Goal: Task Accomplishment & Management: Manage account settings

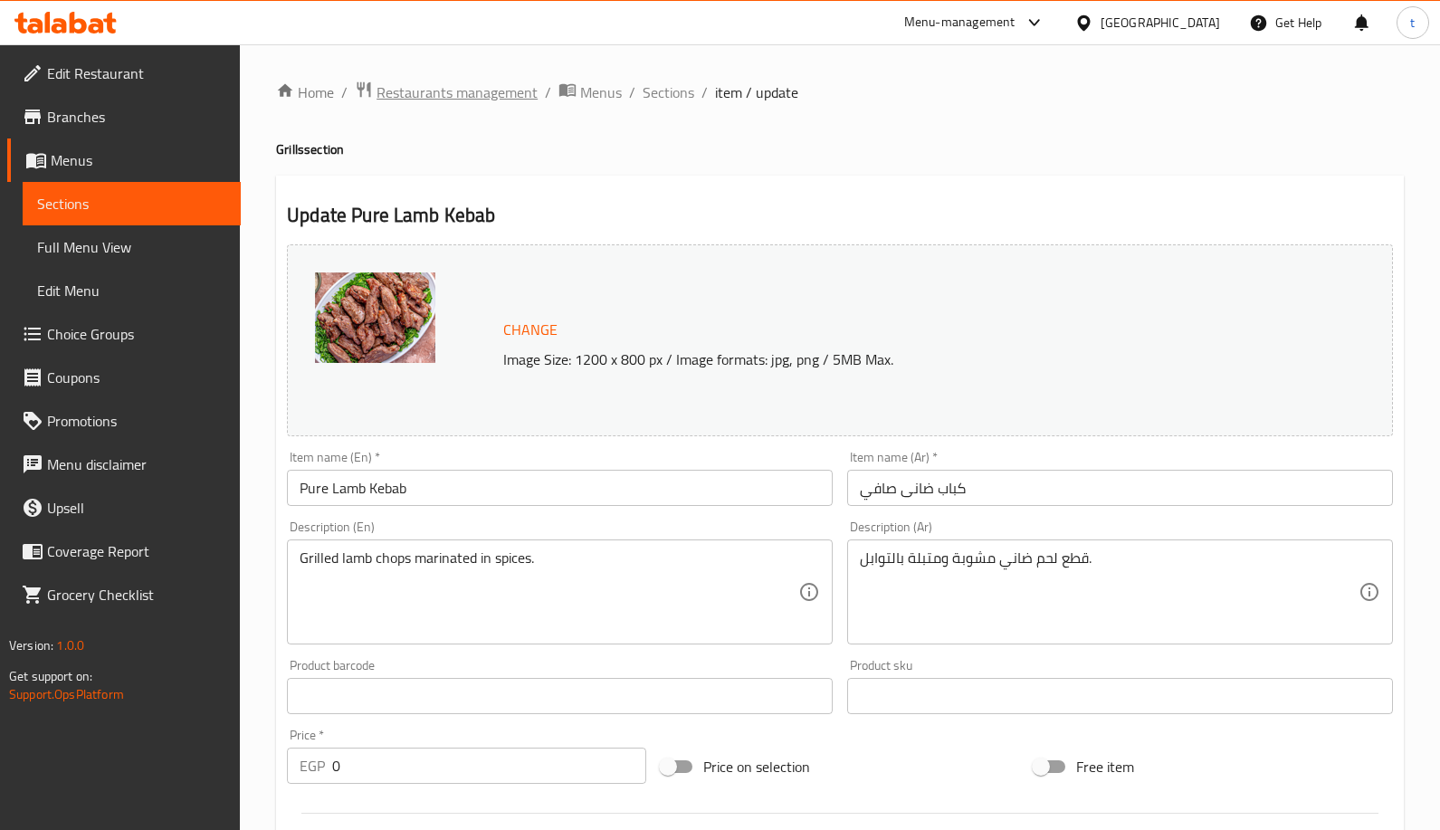
click at [495, 96] on span "Restaurants management" at bounding box center [456, 92] width 161 height 22
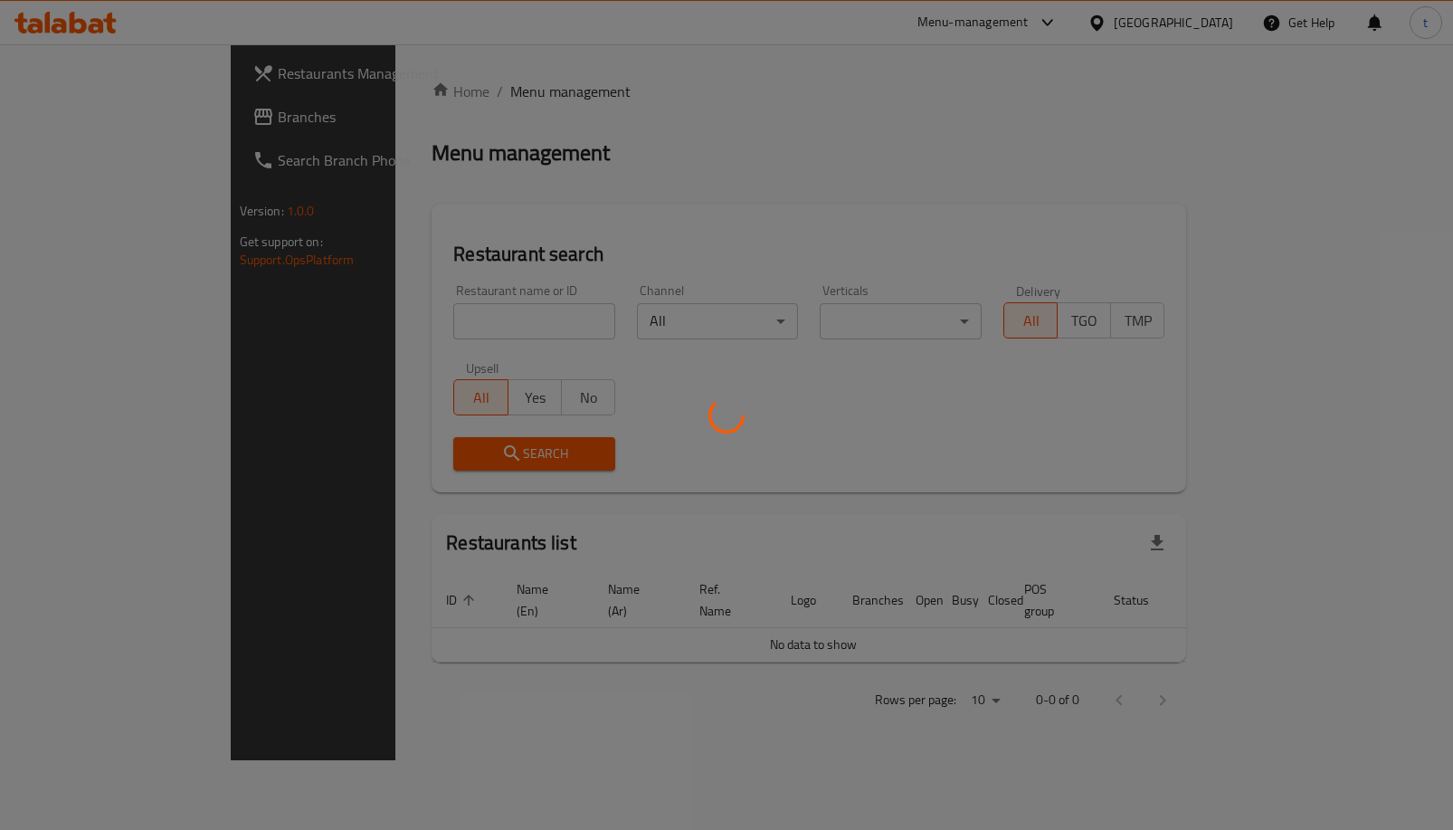
click at [83, 128] on div at bounding box center [726, 415] width 1453 height 830
click at [97, 118] on div at bounding box center [726, 415] width 1453 height 830
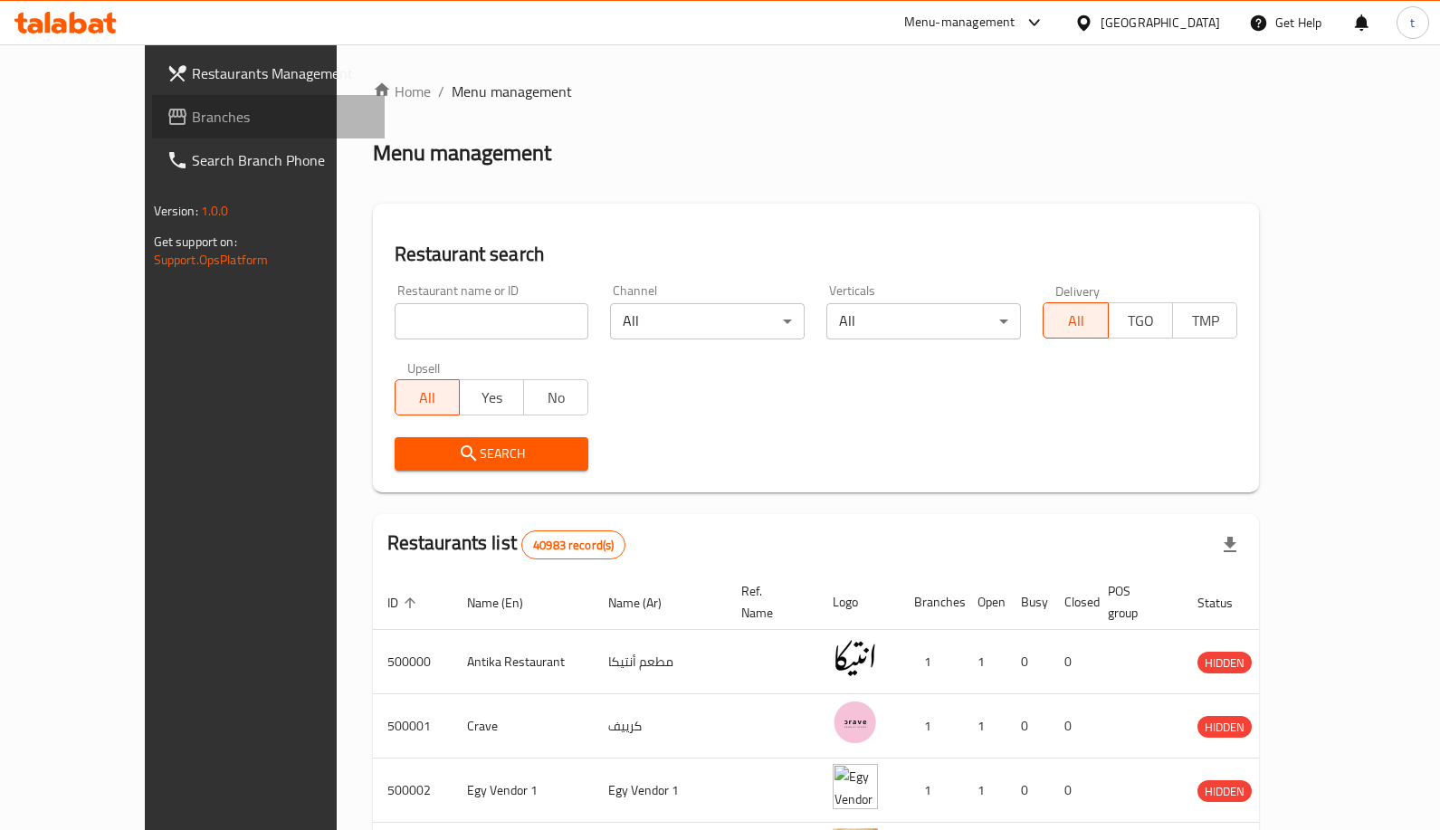
click at [192, 119] on span "Branches" at bounding box center [281, 117] width 179 height 22
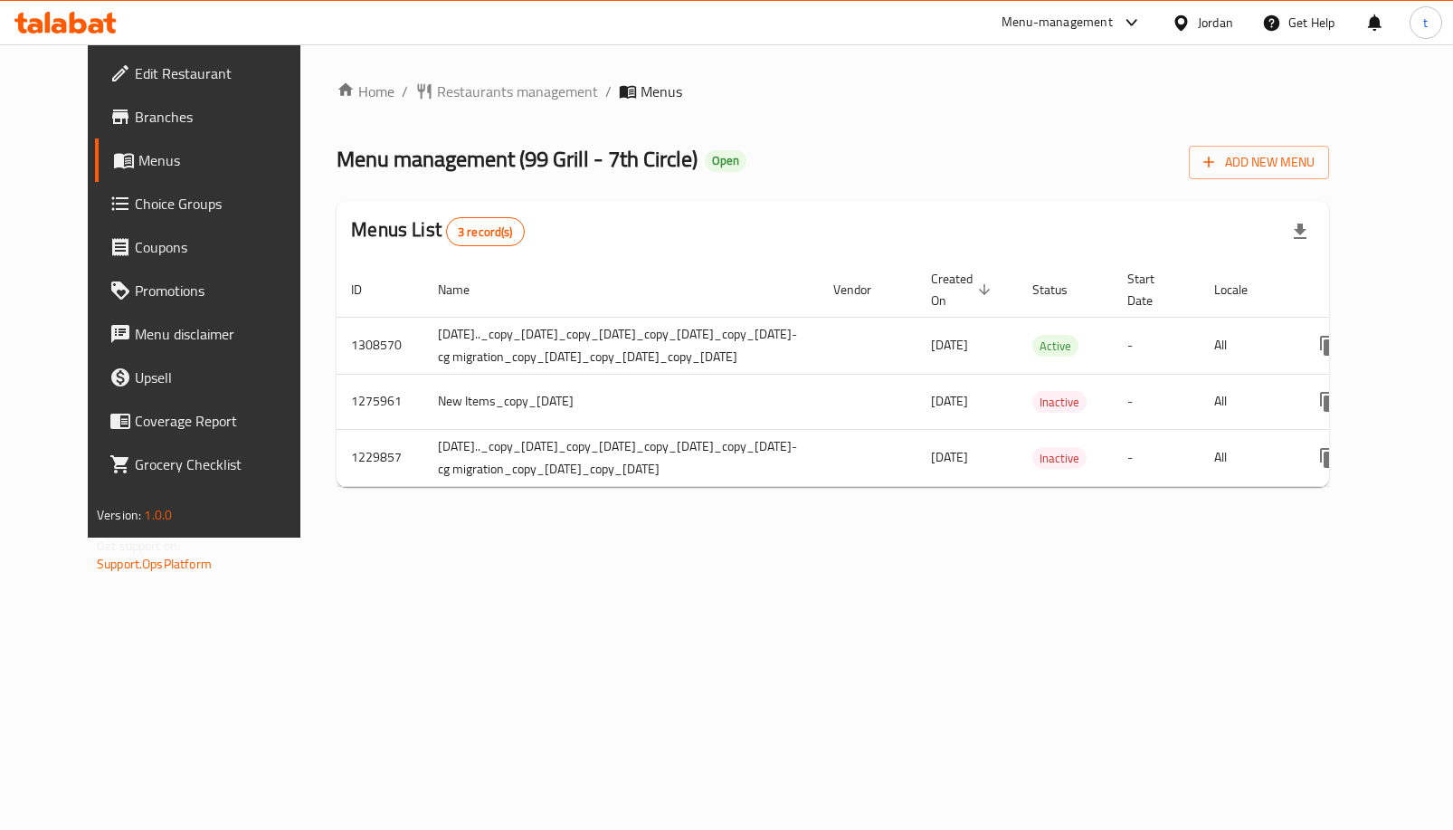
click at [172, 205] on span "Choice Groups" at bounding box center [225, 204] width 181 height 22
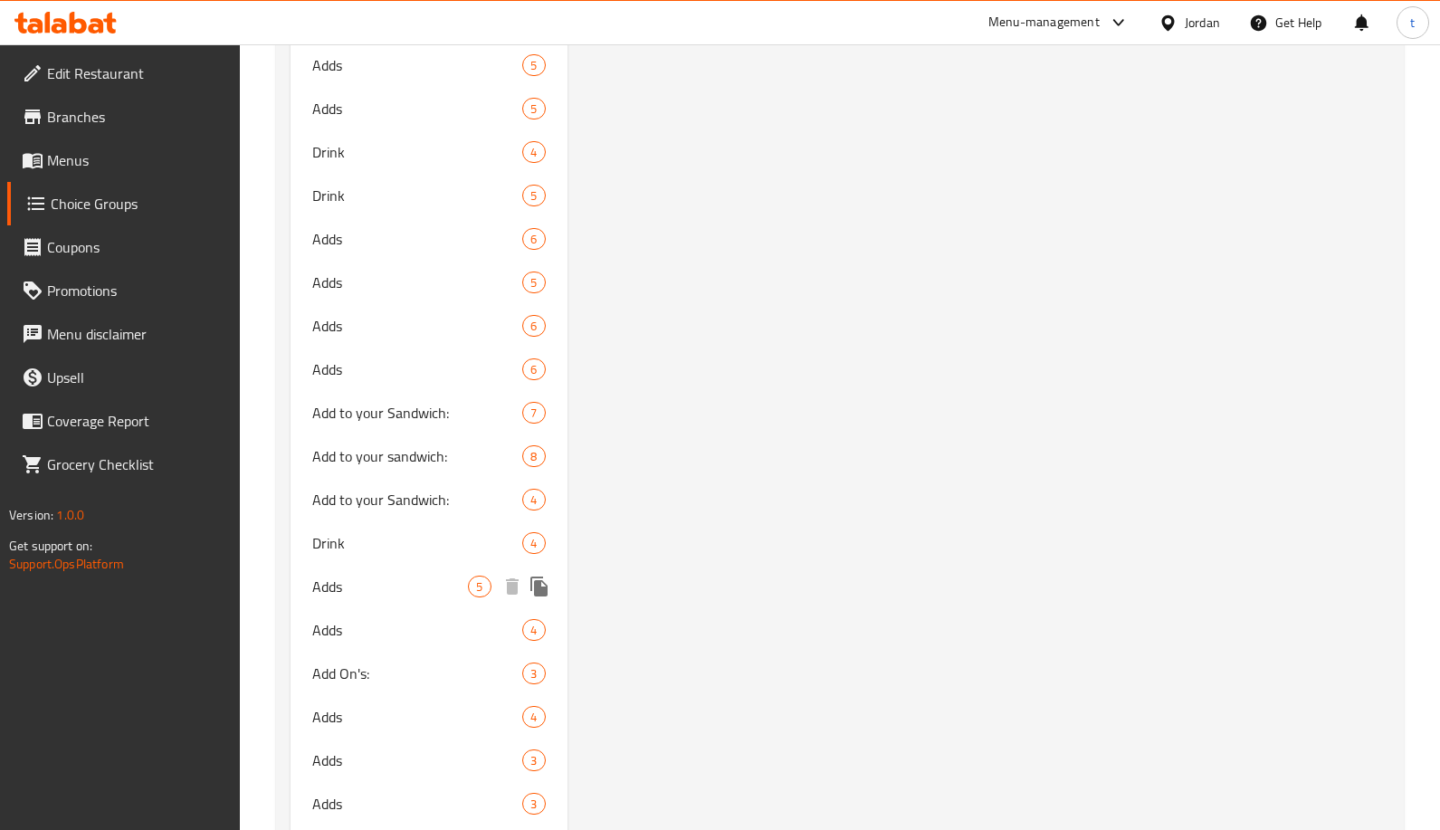
scroll to position [8318, 0]
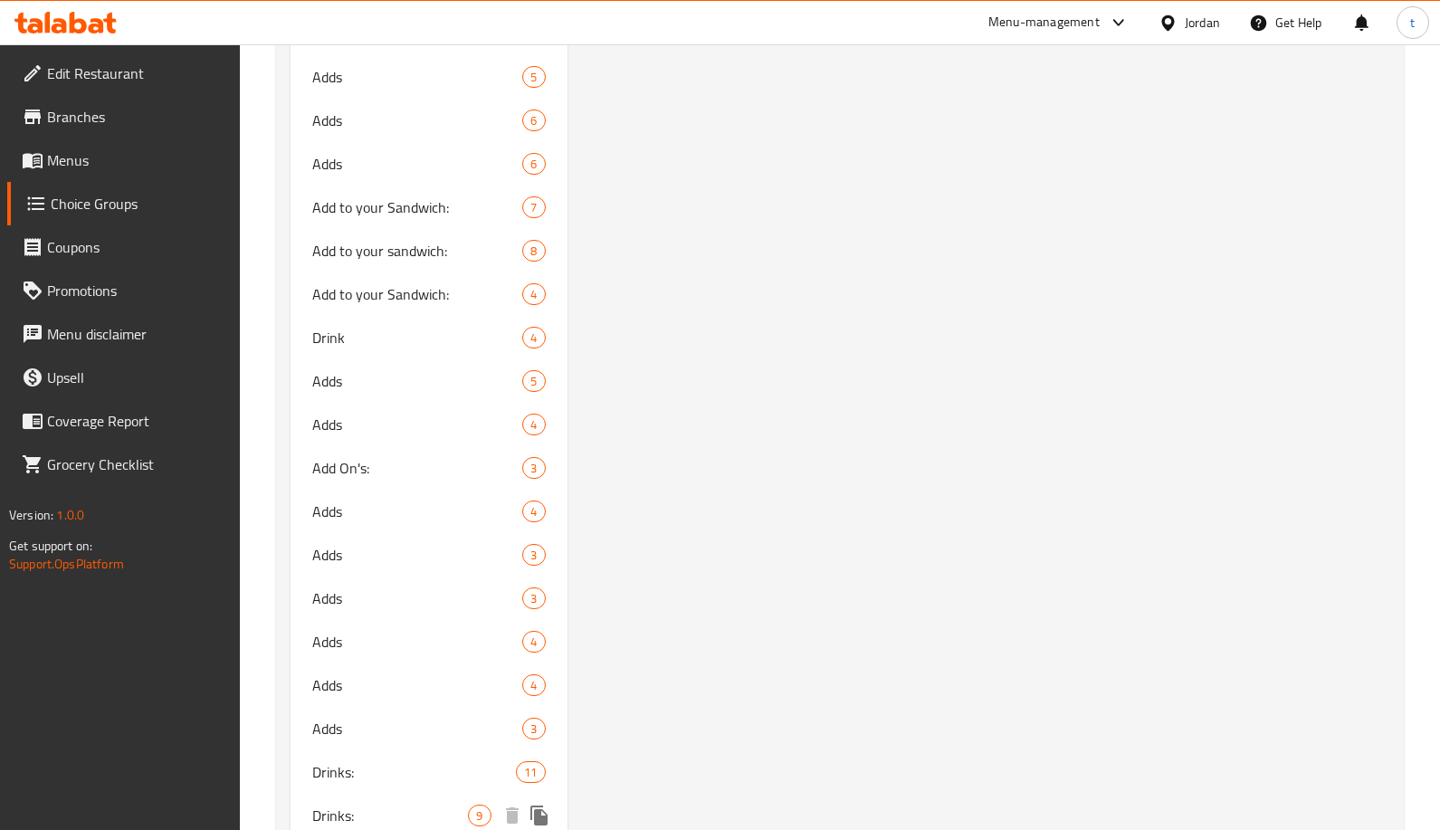
click at [392, 794] on div "Drinks: 9" at bounding box center [428, 815] width 276 height 43
type input "Drinks:"
type input "المشروبات"
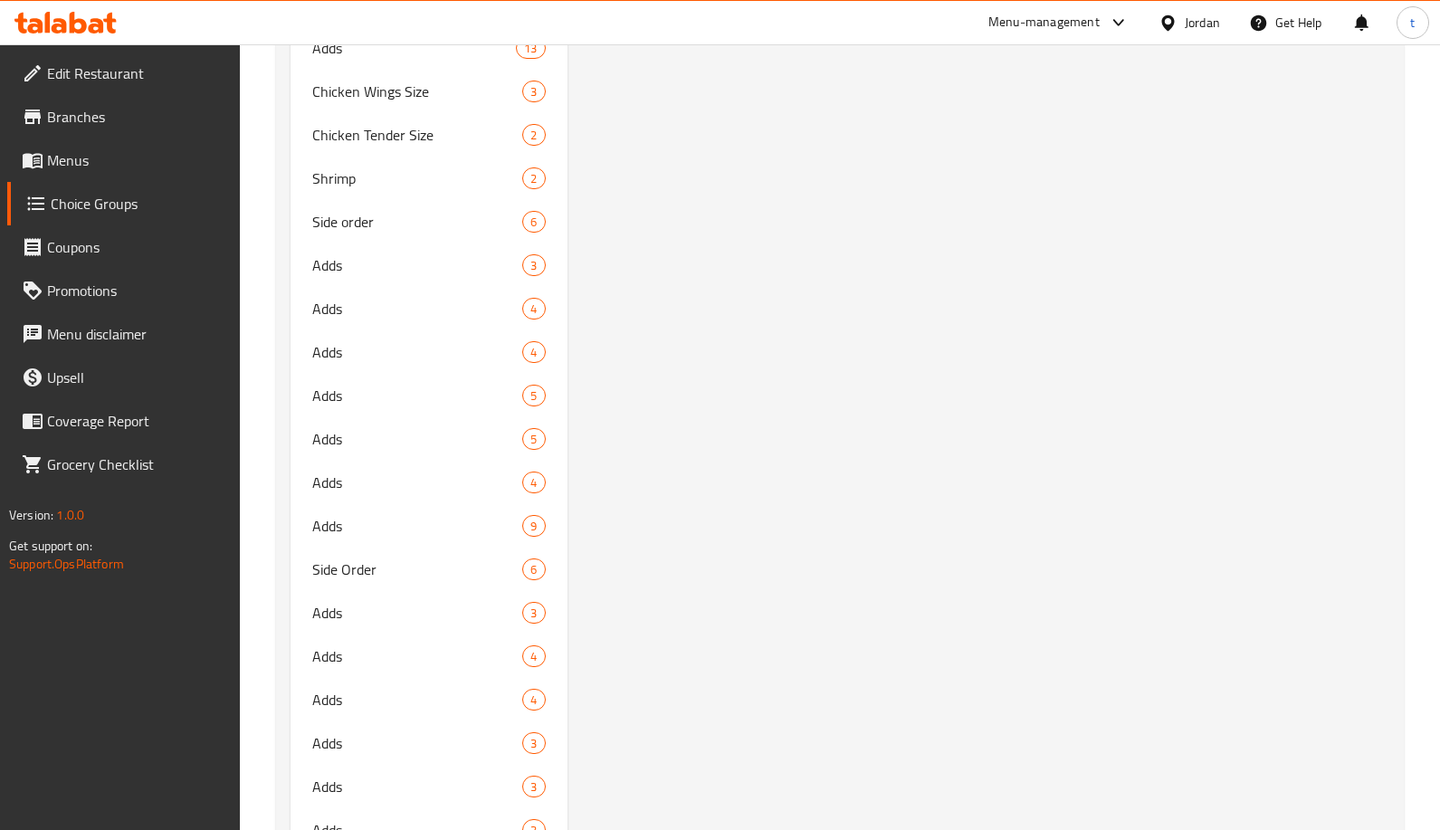
scroll to position [5513, 0]
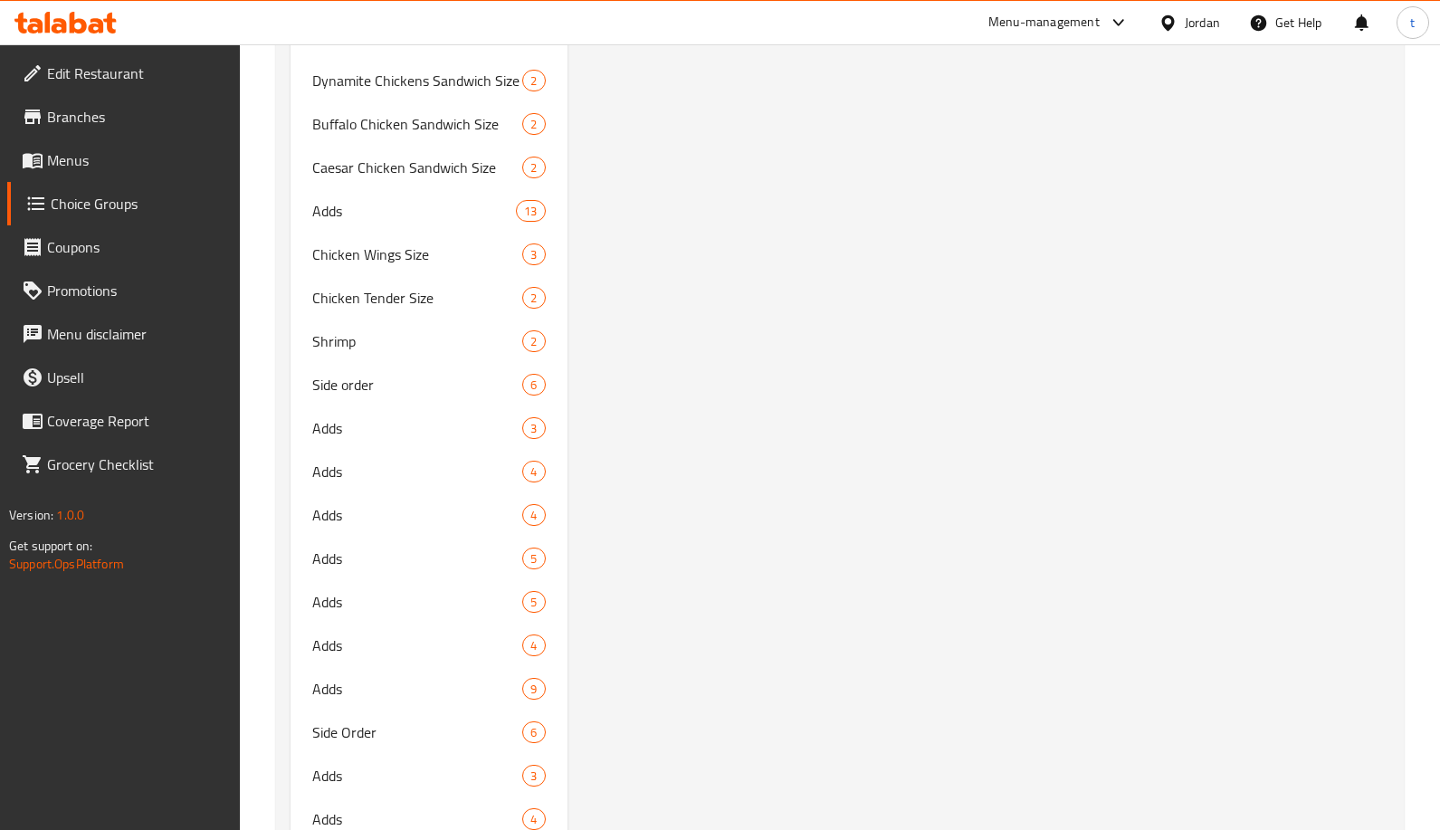
drag, startPoint x: 1439, startPoint y: 519, endPoint x: 1433, endPoint y: 598, distance: 79.8
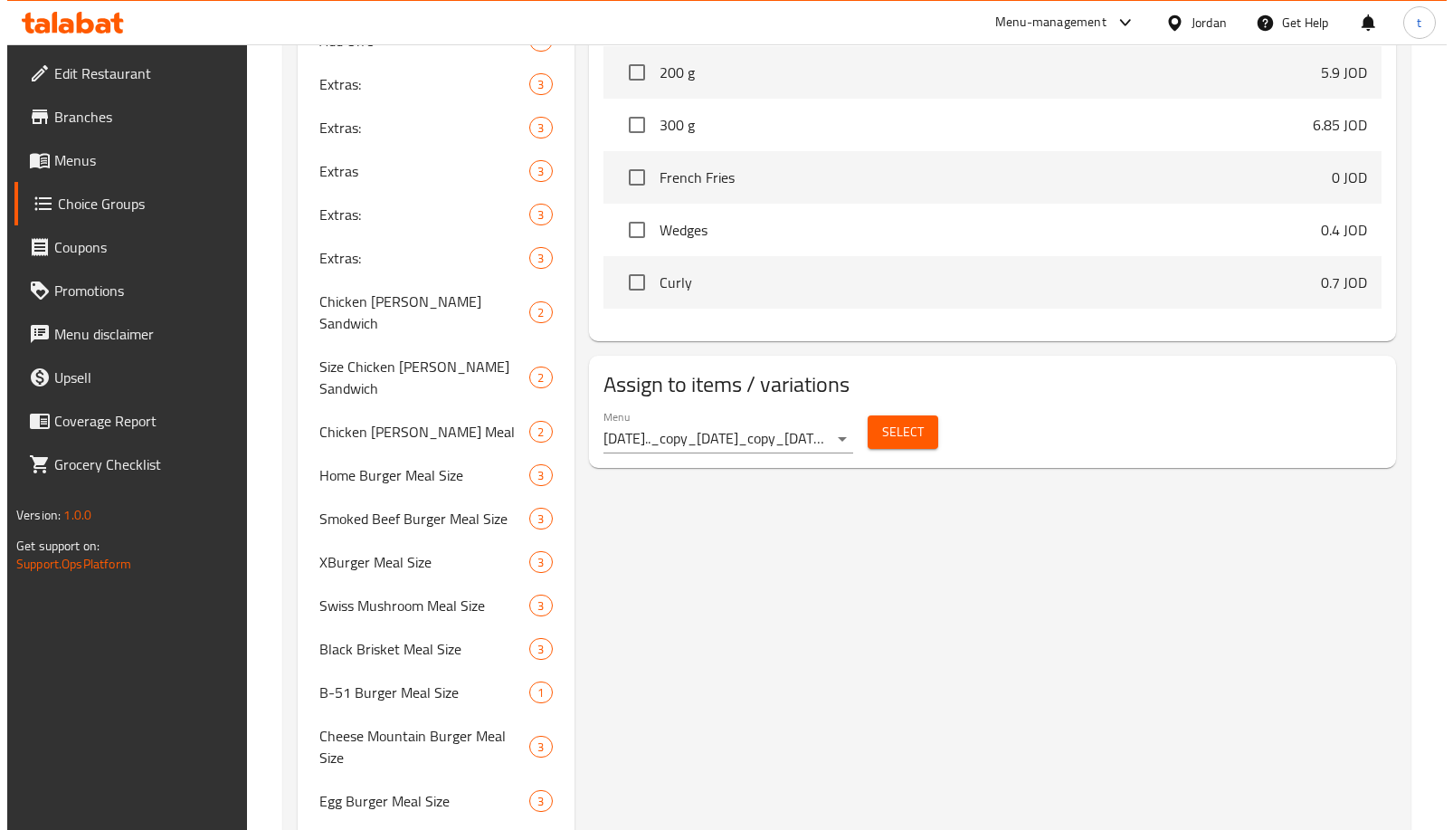
scroll to position [0, 0]
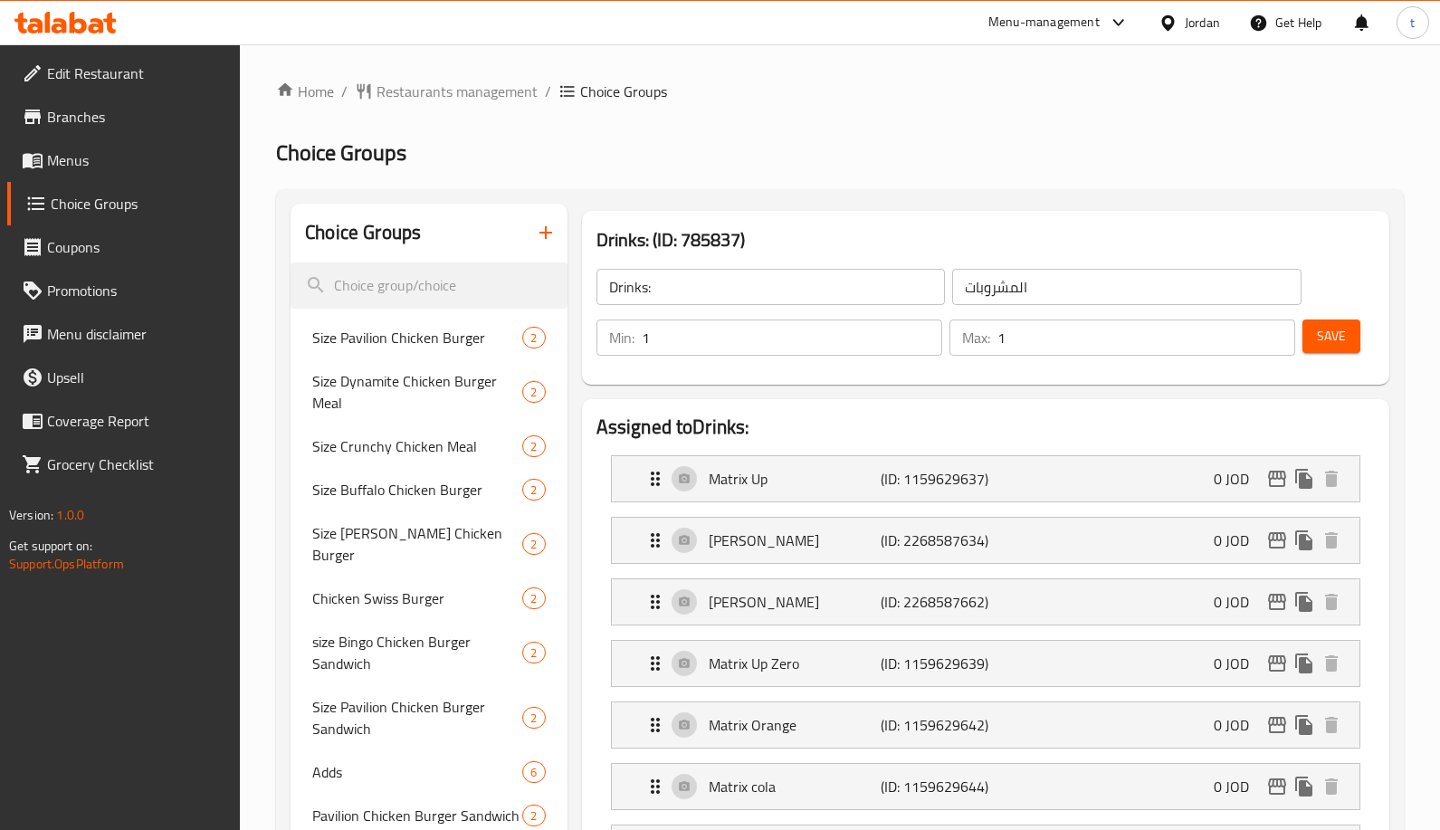
click at [1072, 154] on h2 "Choice Groups" at bounding box center [840, 152] width 1128 height 29
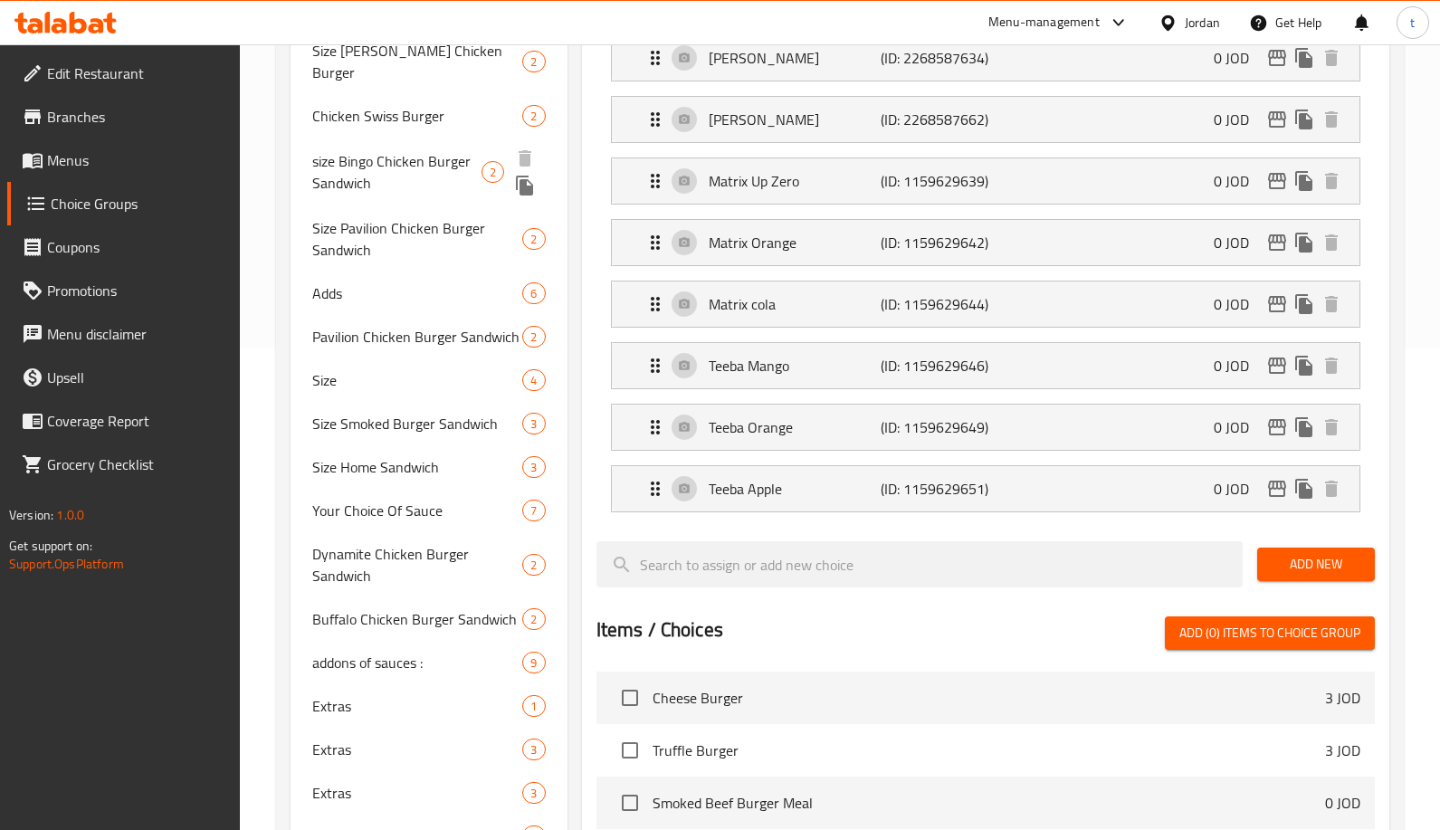
scroll to position [128, 0]
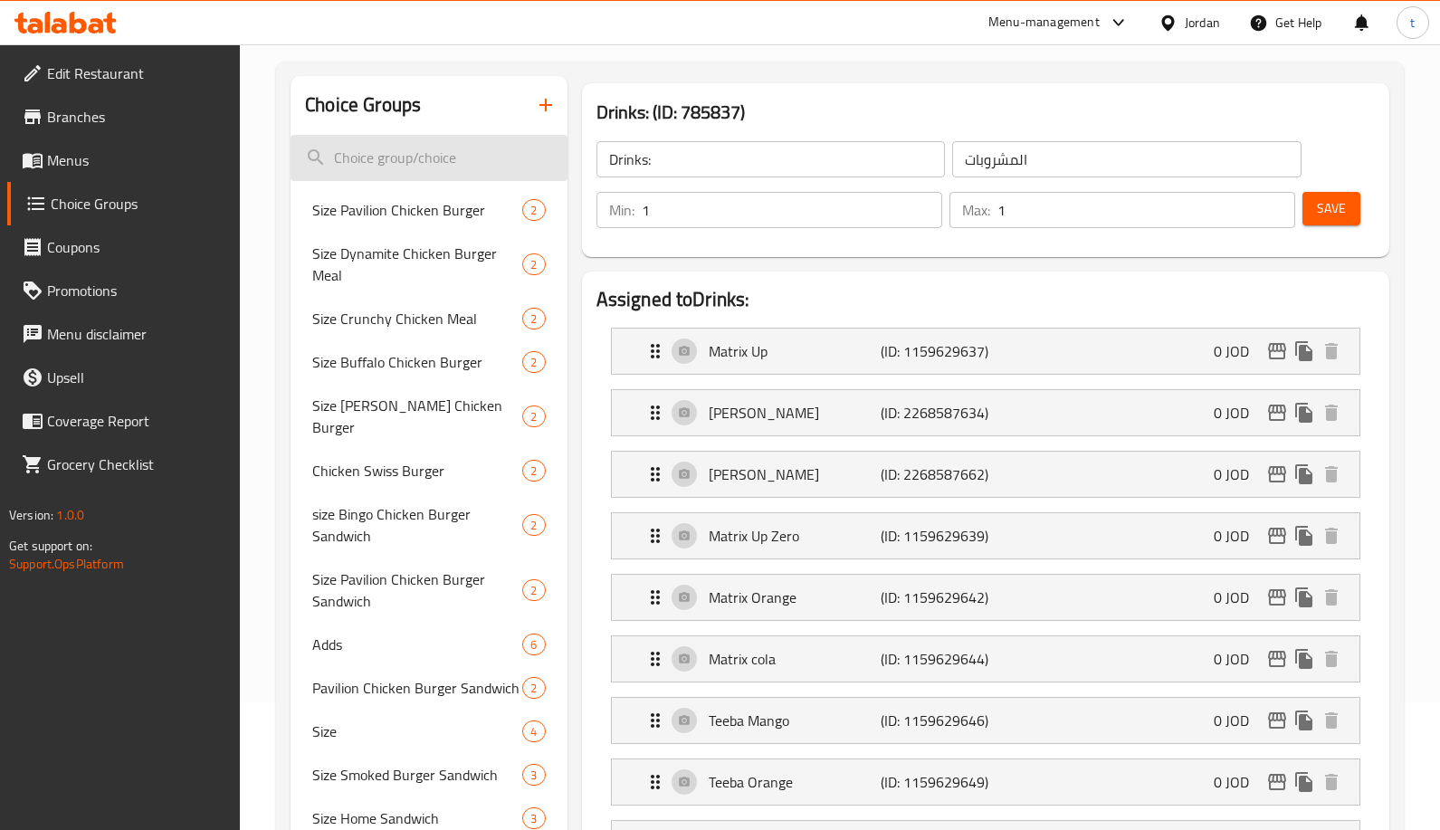
click at [437, 155] on input "search" at bounding box center [428, 158] width 276 height 46
type input "س"
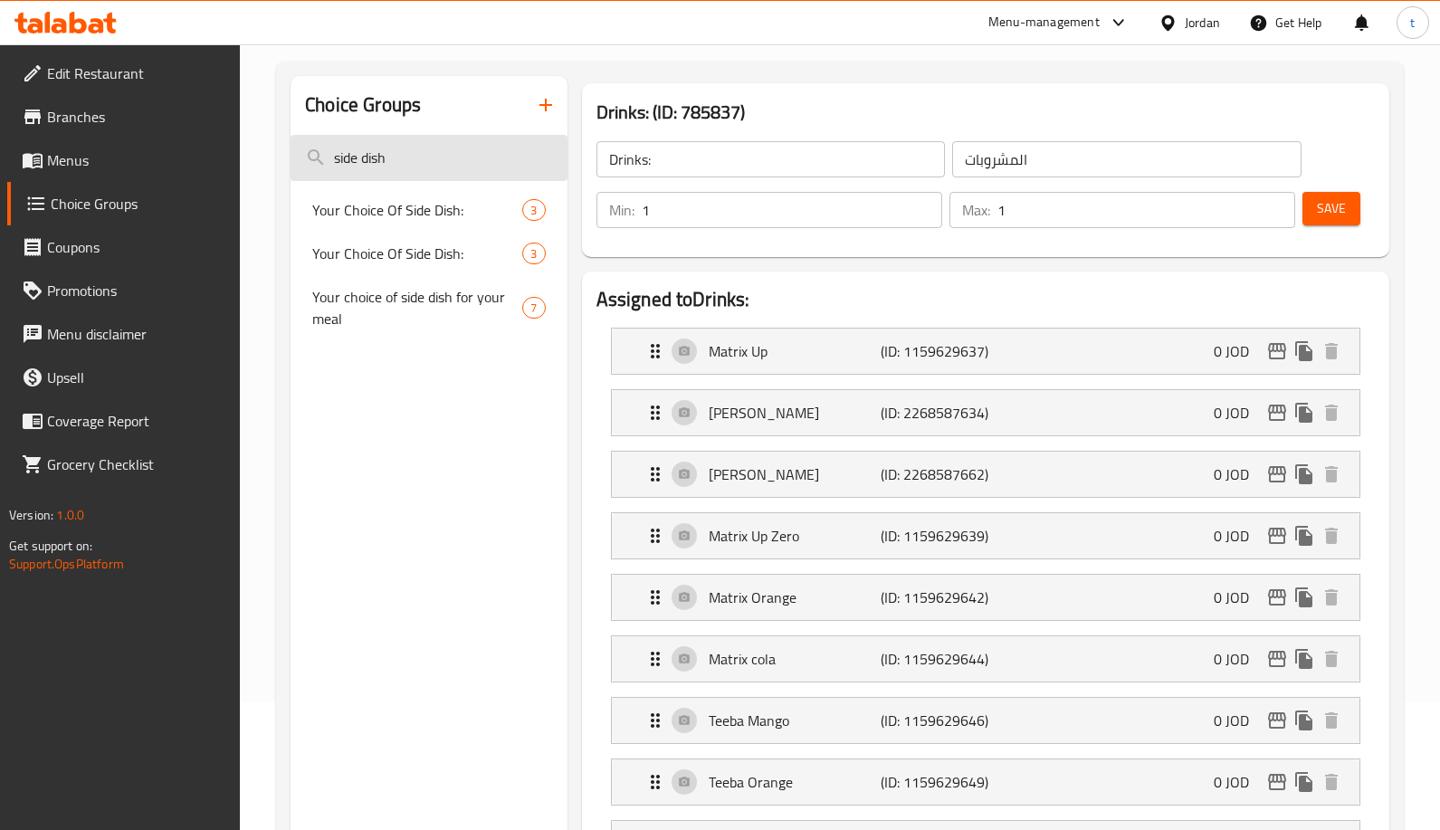
click at [417, 161] on input "side dish" at bounding box center [428, 158] width 276 height 46
click at [416, 161] on input "side dish" at bounding box center [428, 158] width 276 height 46
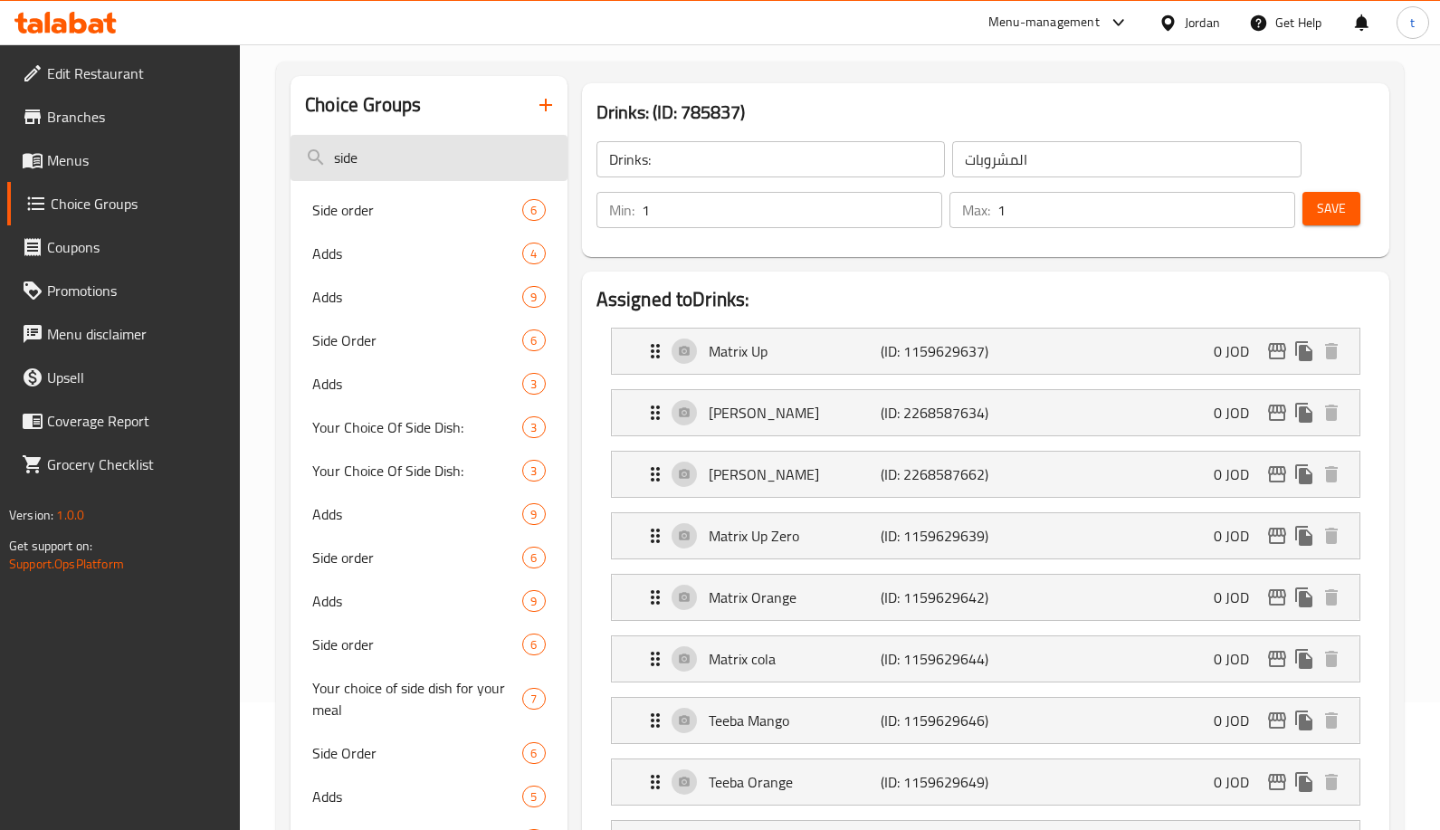
type input "side"
click at [364, 203] on span "Side order" at bounding box center [390, 210] width 156 height 22
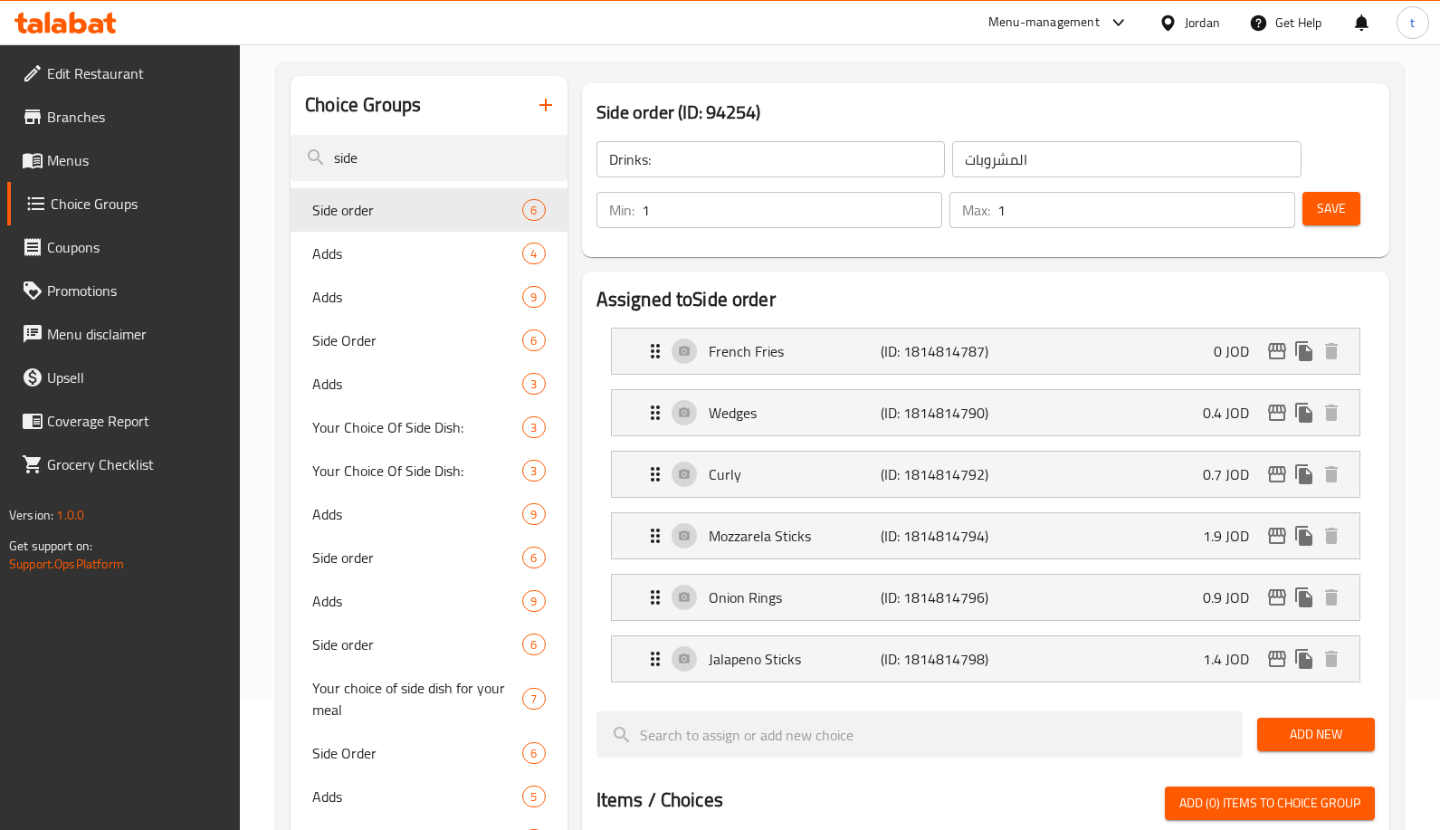
type input "Side order"
type input "طلب جانبي"
click at [1189, 86] on div "Side order (ID: 94254) Side order ​ طلب جانبي ​ Min: 1 ​ Max: 1 ​ Save" at bounding box center [985, 170] width 807 height 174
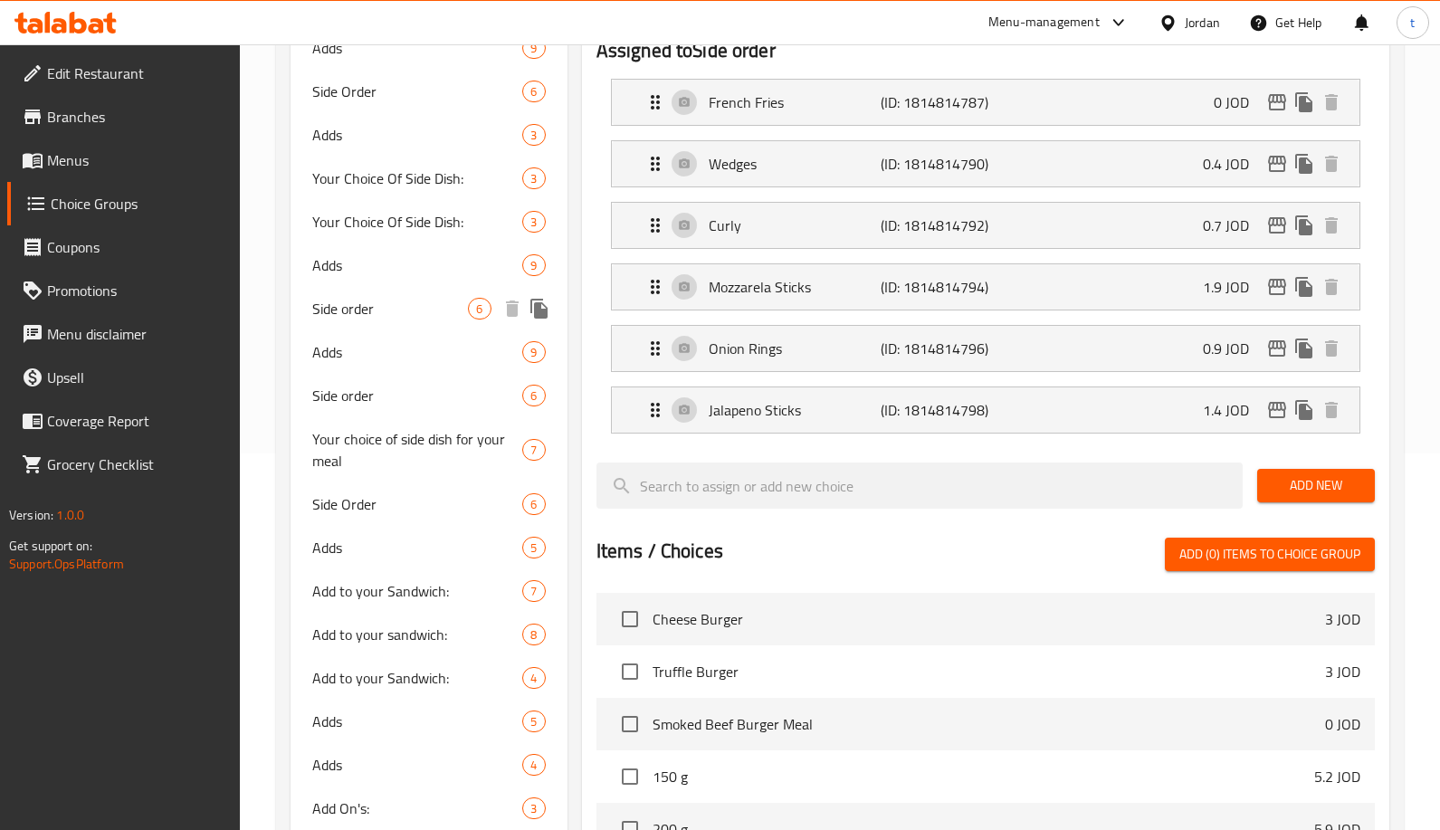
scroll to position [0, 0]
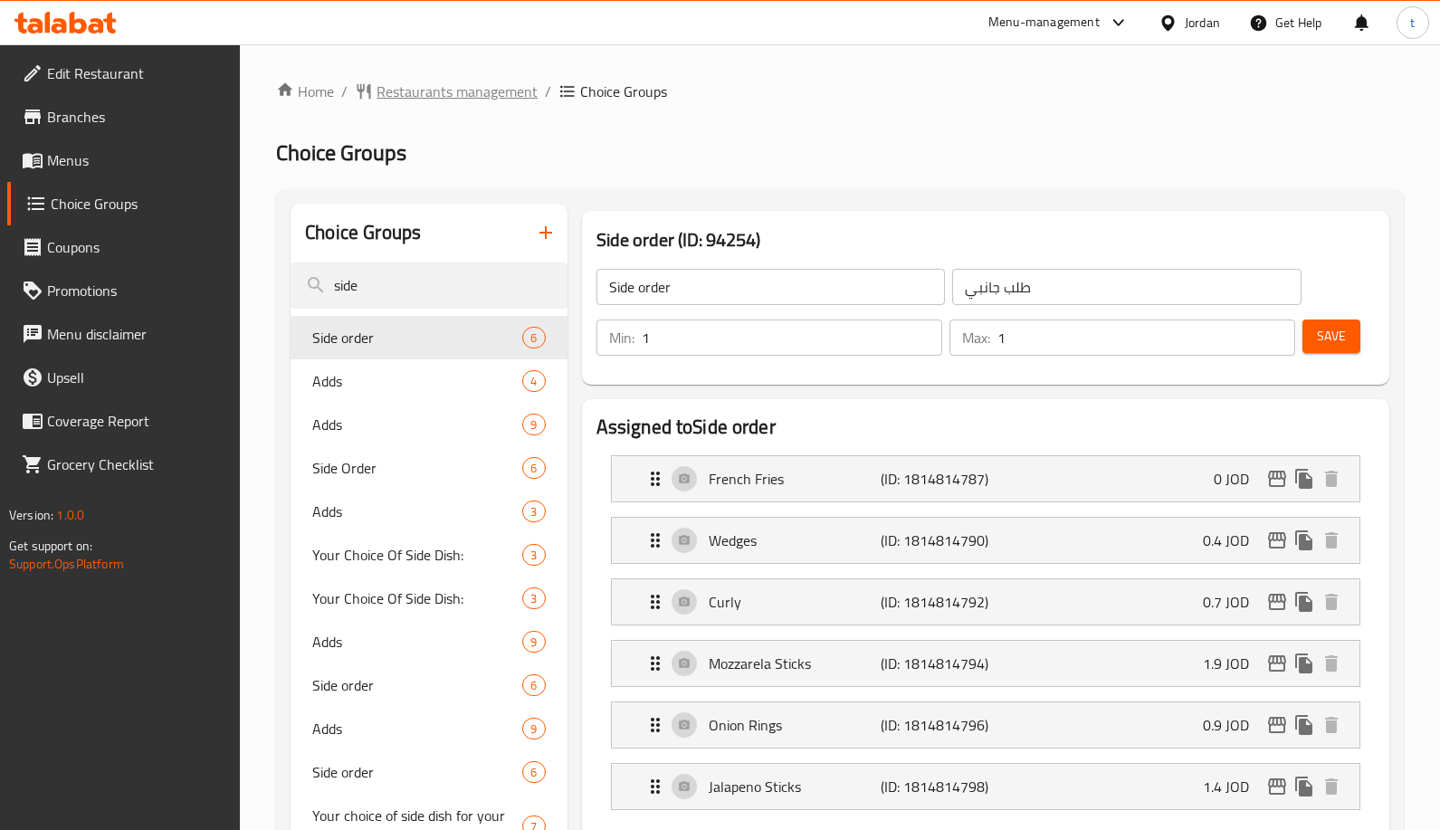
click at [414, 81] on span "Restaurants management" at bounding box center [456, 92] width 161 height 22
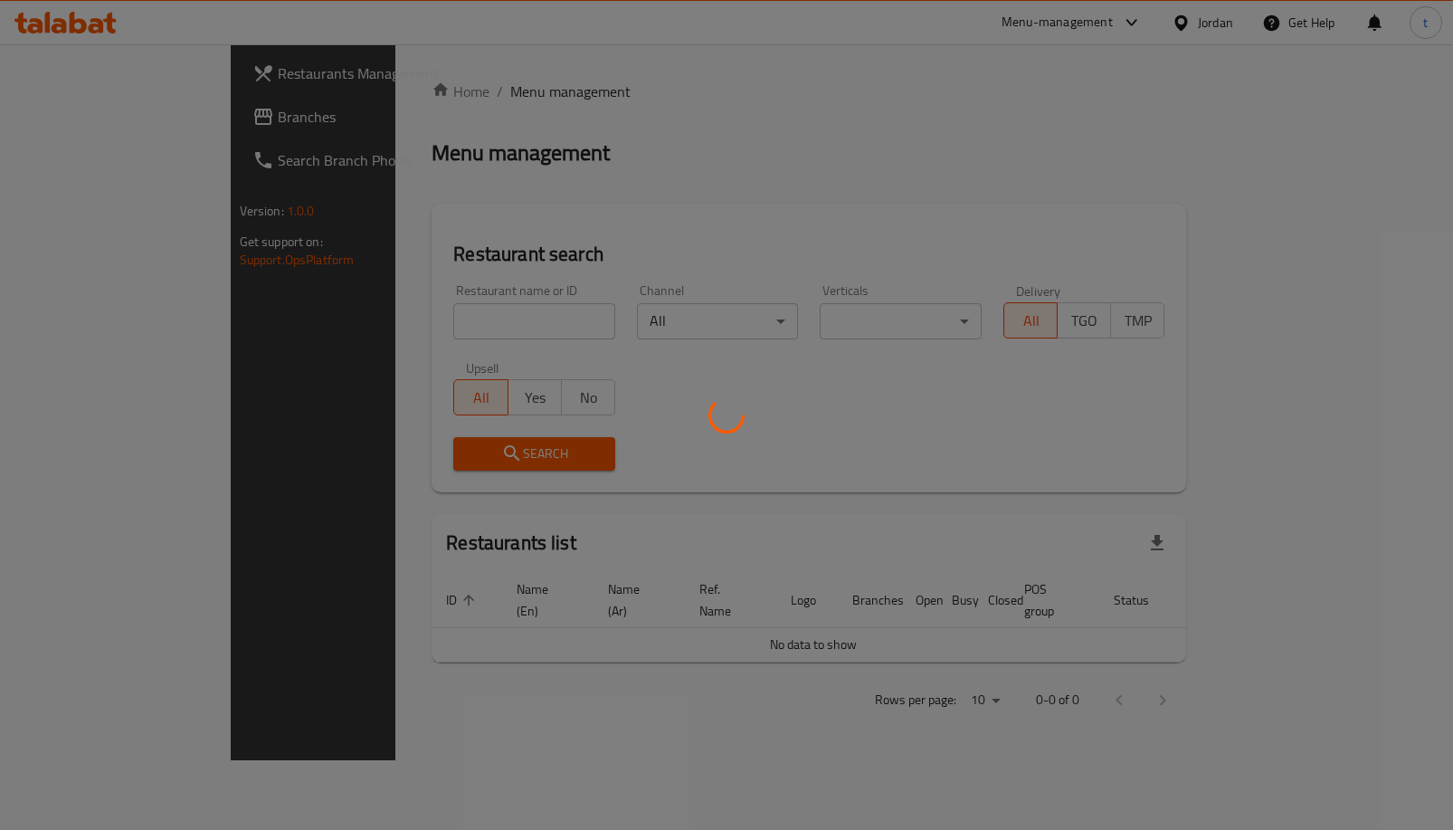
click at [73, 100] on div at bounding box center [726, 415] width 1453 height 830
click at [121, 130] on div at bounding box center [726, 415] width 1453 height 830
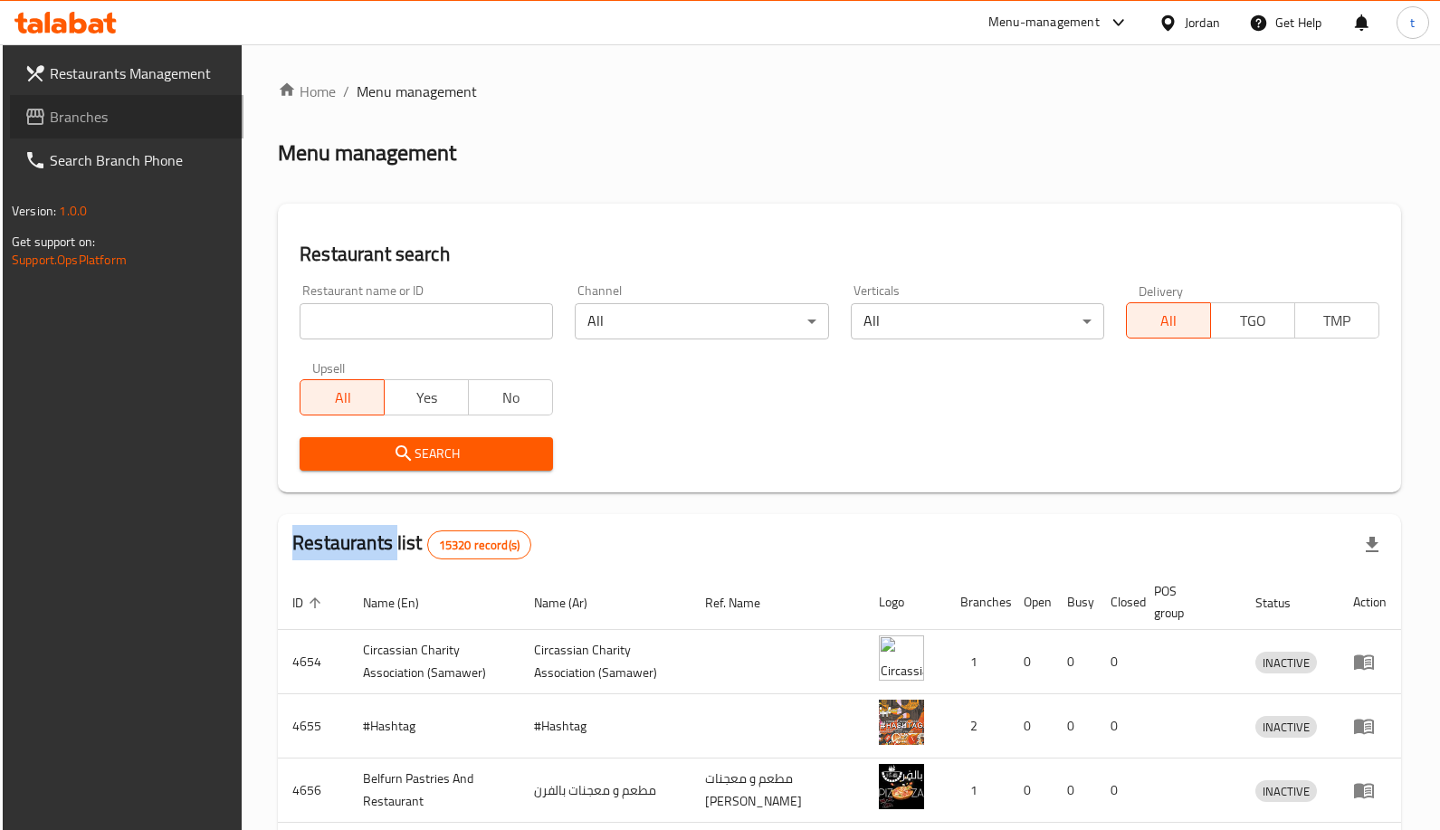
click at [91, 124] on span "Branches" at bounding box center [139, 117] width 179 height 22
